Goal: Book appointment/travel/reservation

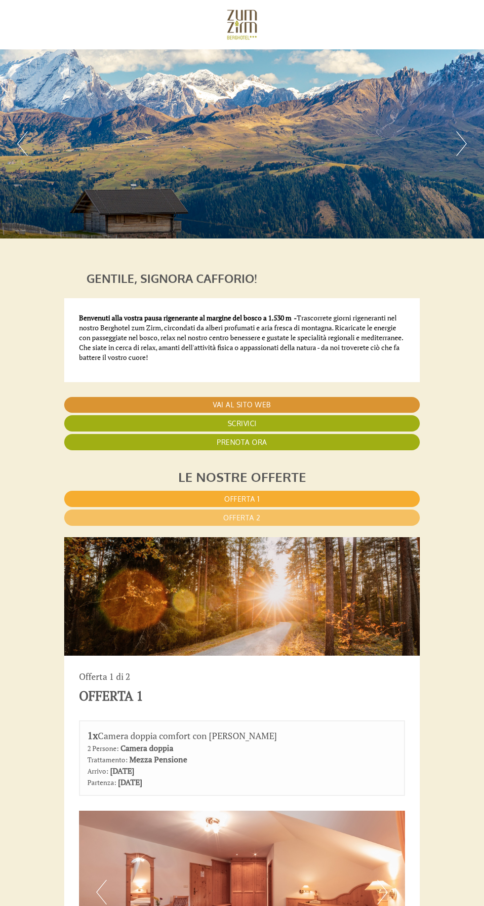
click at [311, 492] on link "Offerta 1" at bounding box center [241, 499] width 355 height 16
click at [306, 438] on link "Prenota ora" at bounding box center [241, 442] width 355 height 16
click at [303, 468] on div "Le nostre offerte" at bounding box center [241, 477] width 355 height 18
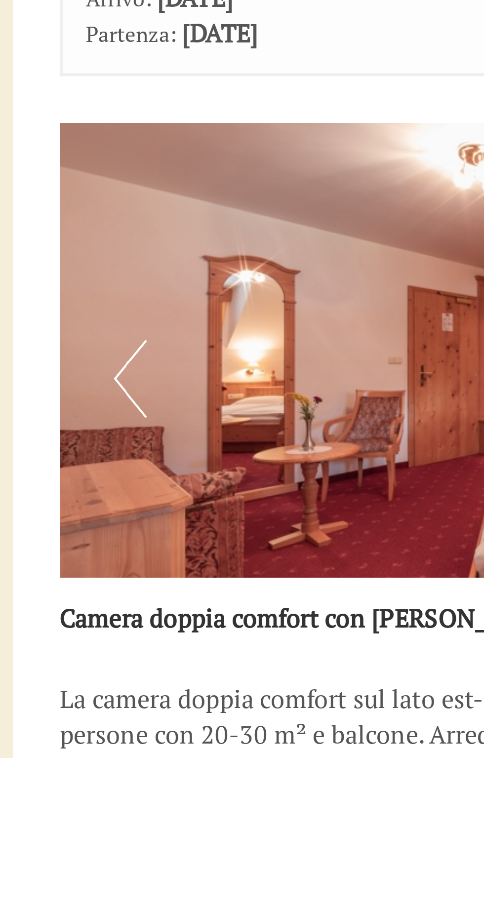
scroll to position [112, 0]
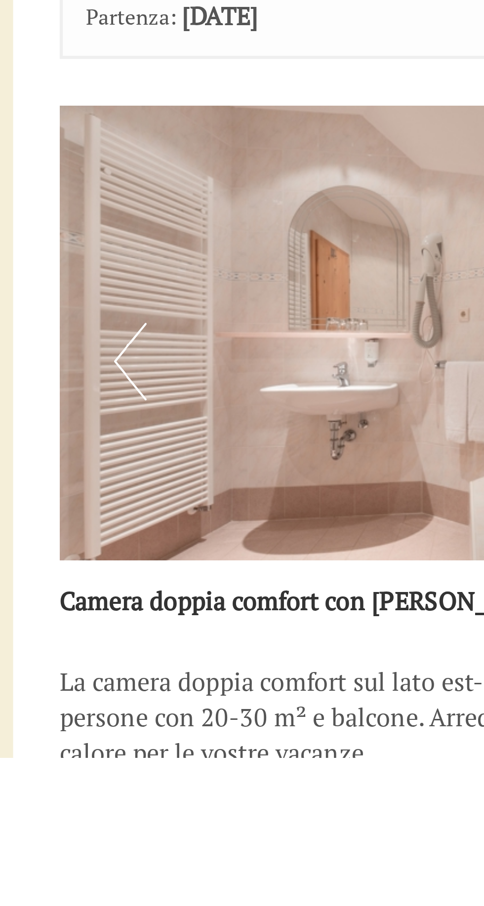
click at [100, 779] on button "Previous" at bounding box center [101, 780] width 10 height 25
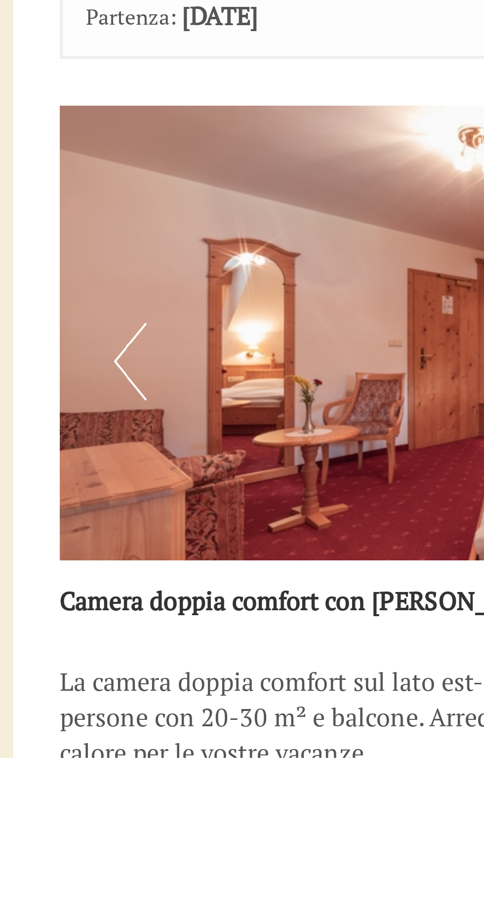
click at [98, 781] on button "Previous" at bounding box center [101, 780] width 10 height 25
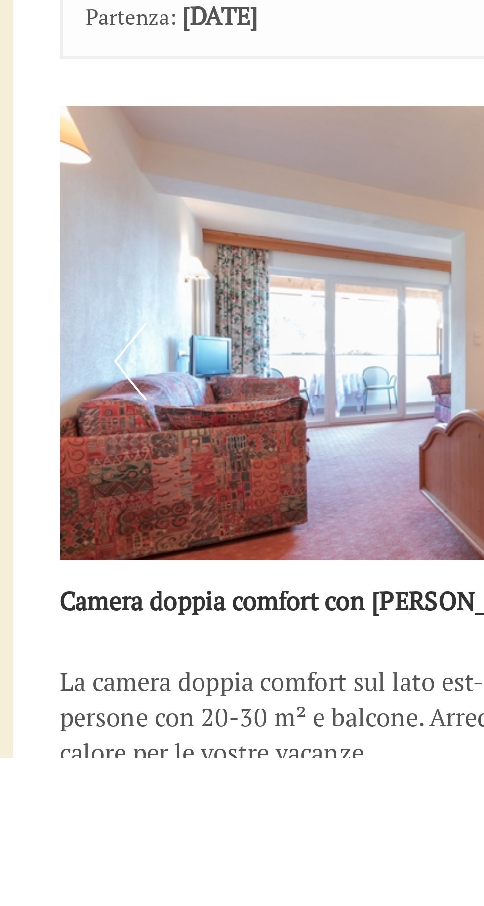
click at [100, 784] on button "Previous" at bounding box center [101, 780] width 10 height 25
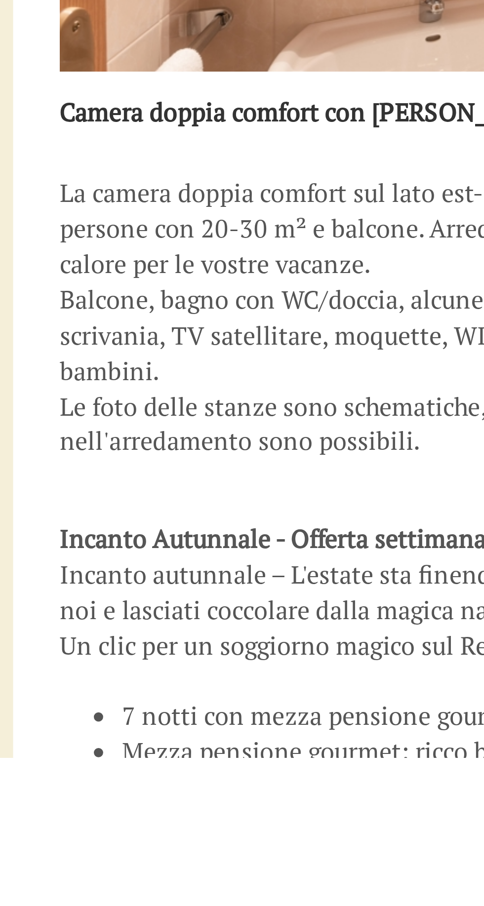
scroll to position [270, 0]
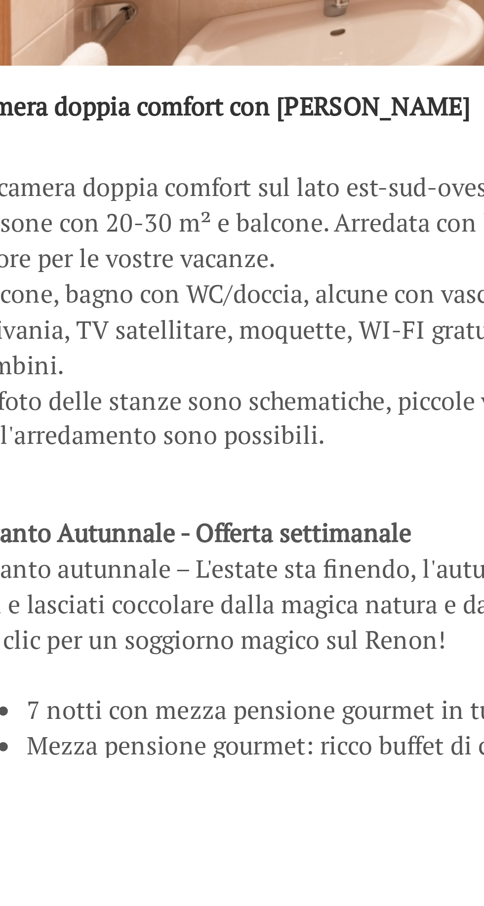
click at [192, 806] on p "La camera doppia comfort sul lato est-sud-ovest offre abbastanza spazio per max…" at bounding box center [242, 764] width 326 height 90
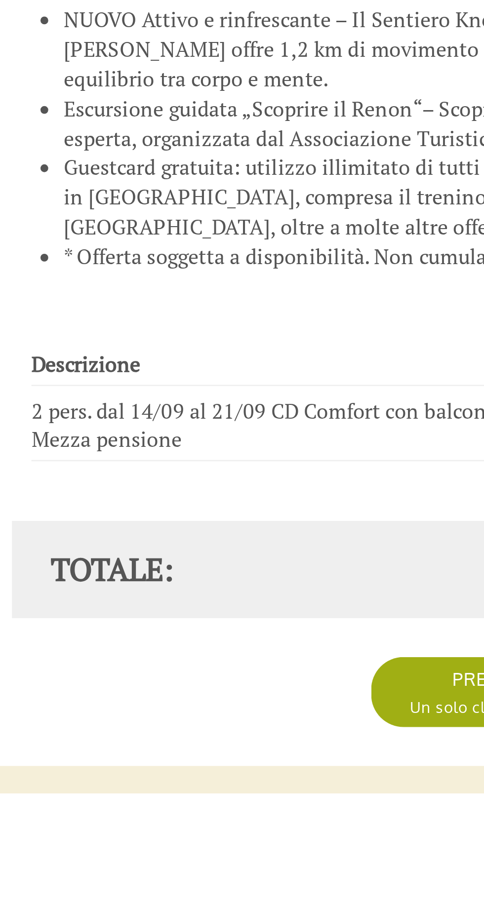
scroll to position [787, 0]
